Goal: Find specific page/section: Find specific page/section

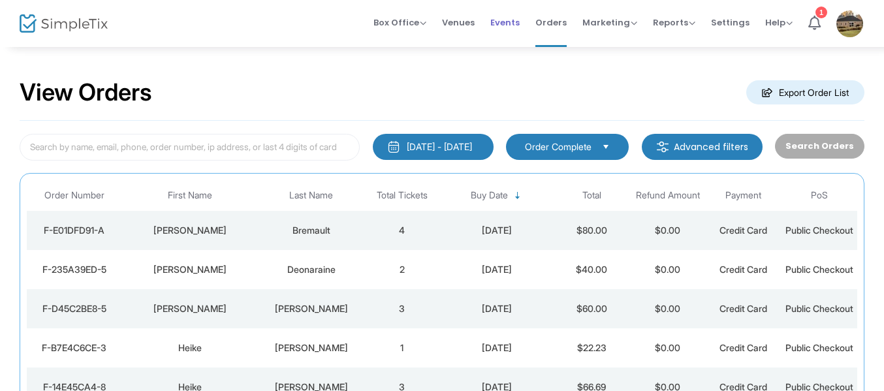
click at [504, 21] on span "Events" at bounding box center [504, 22] width 29 height 33
